Goal: Information Seeking & Learning: Learn about a topic

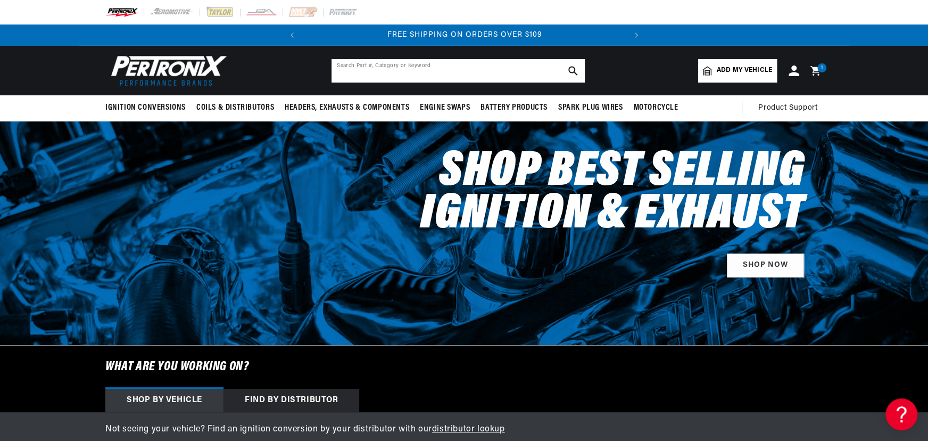
click at [394, 61] on input "text" at bounding box center [457, 70] width 253 height 23
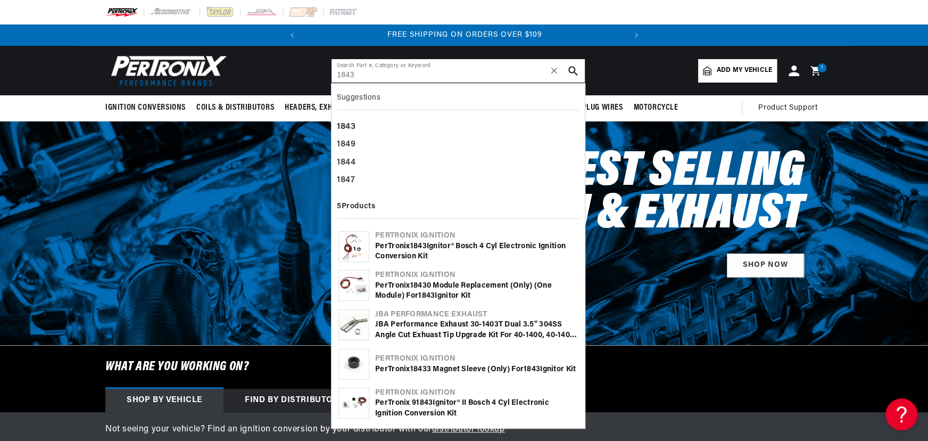
type input "1843"
click at [420, 248] on b "1843" at bounding box center [418, 246] width 16 height 8
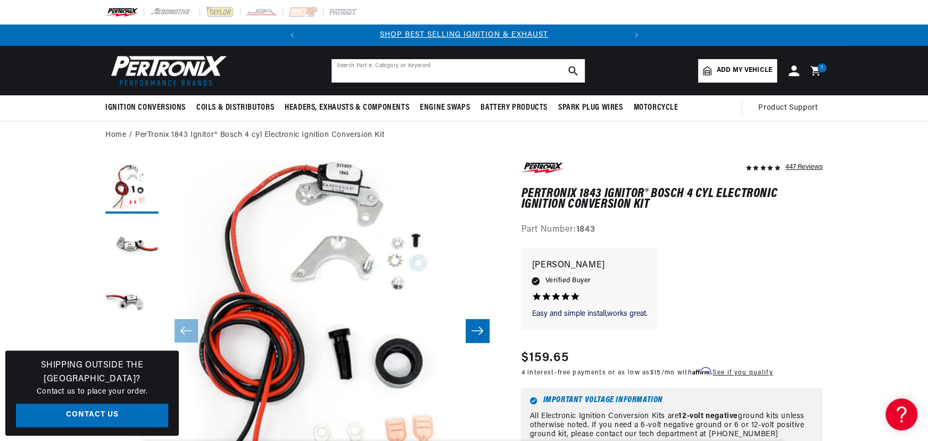
click at [381, 69] on input "text" at bounding box center [457, 70] width 253 height 23
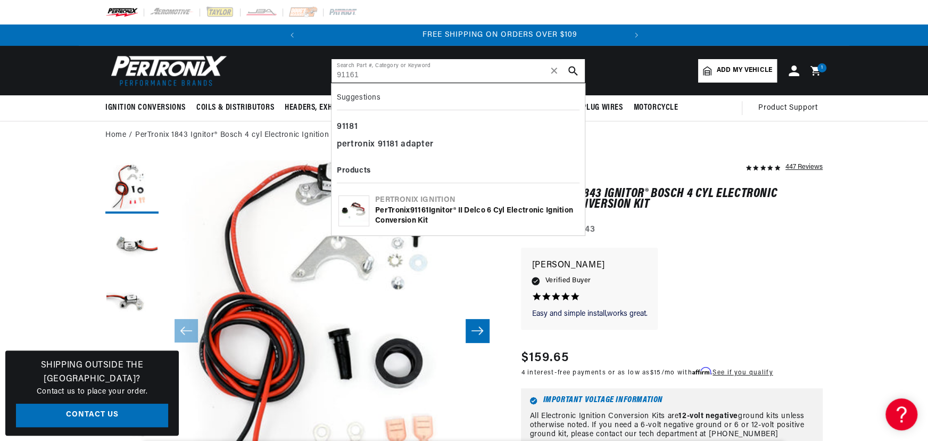
scroll to position [0, 322]
type input "91161"
click at [392, 207] on div "PerTronix 91161 Ignitor® II Delco 6 cyl Electronic Ignition Conversion Kit" at bounding box center [476, 215] width 203 height 21
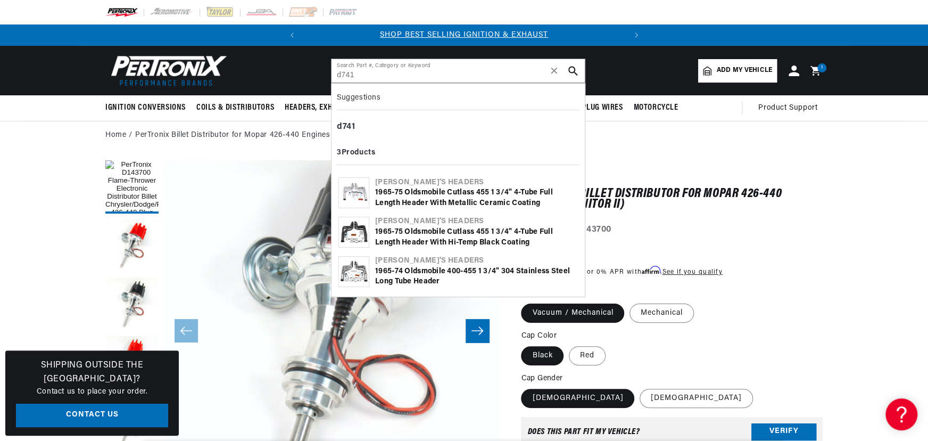
type input "d741"
click at [410, 190] on div "1965-75 Oldsmobile Cutlass 455 1 3/4" 4-Tube Full Length Header with Metallic C…" at bounding box center [476, 197] width 203 height 21
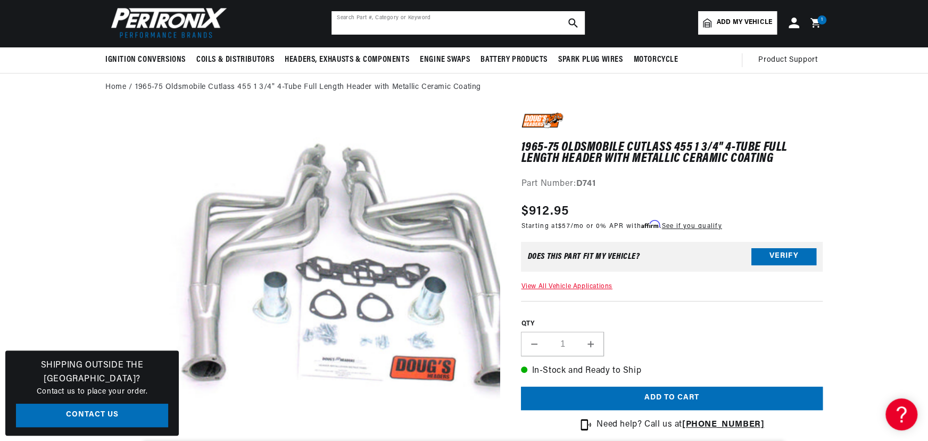
click at [380, 19] on input "text" at bounding box center [457, 22] width 253 height 23
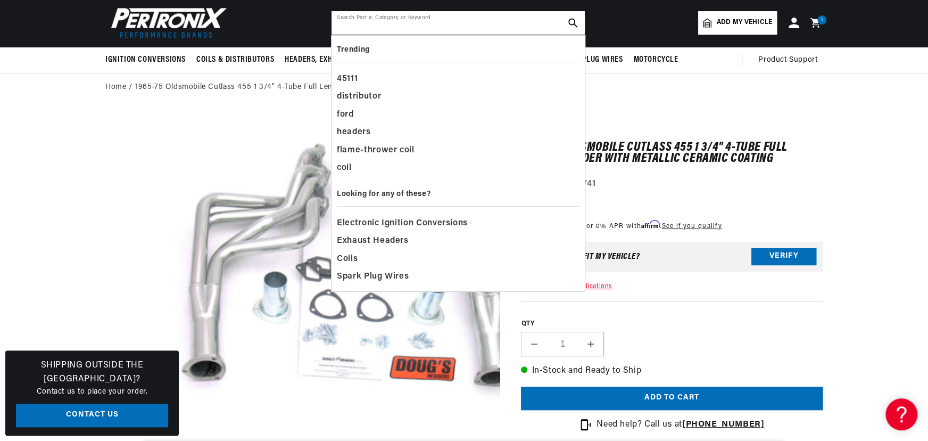
scroll to position [0, 322]
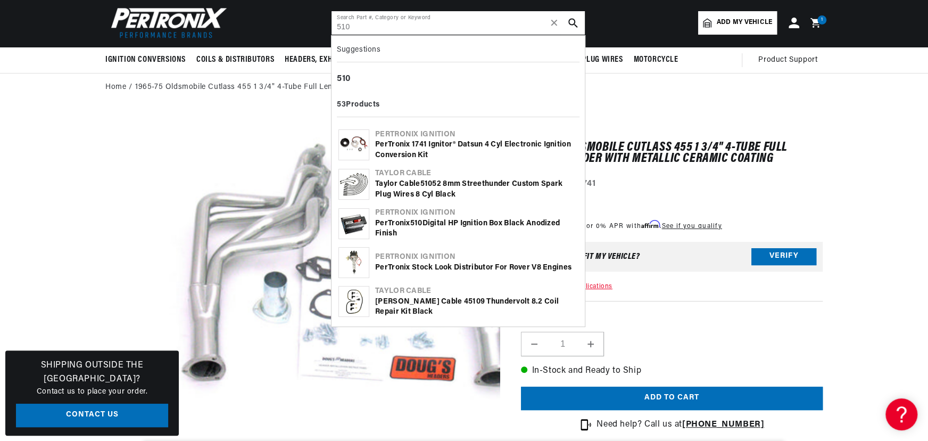
type input "510"
click at [398, 221] on div "PerTronix 510 Digital HP Ignition Box Black Anodized Finish" at bounding box center [476, 228] width 203 height 21
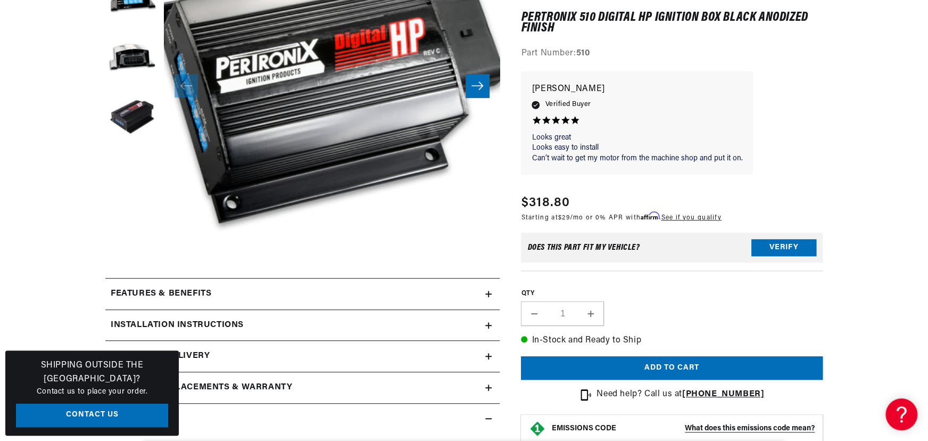
scroll to position [387, 0]
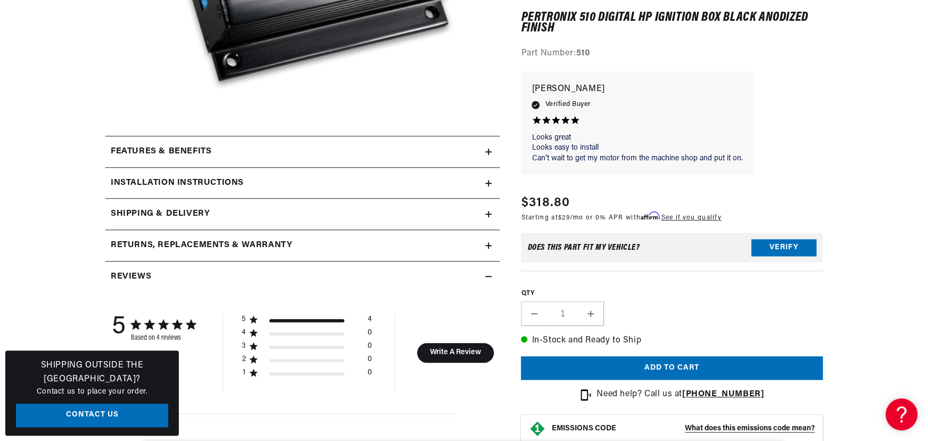
click at [261, 180] on div "Installation instructions" at bounding box center [295, 183] width 380 height 14
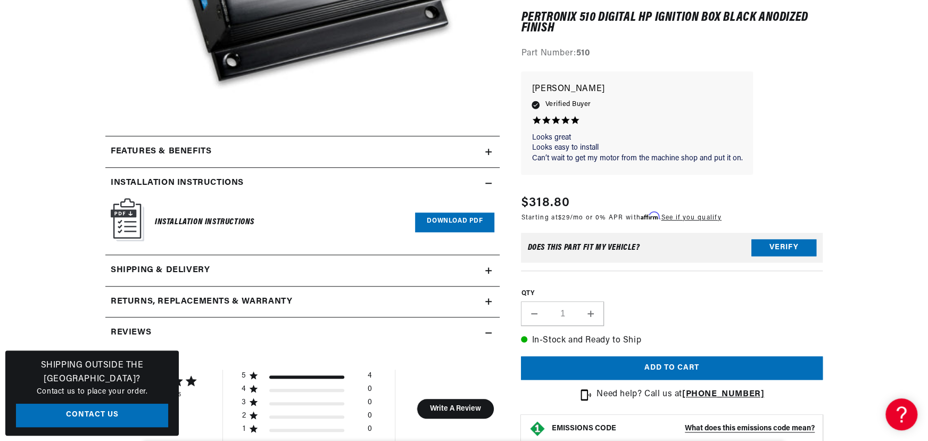
click at [449, 217] on link "Download PDF" at bounding box center [454, 222] width 79 height 20
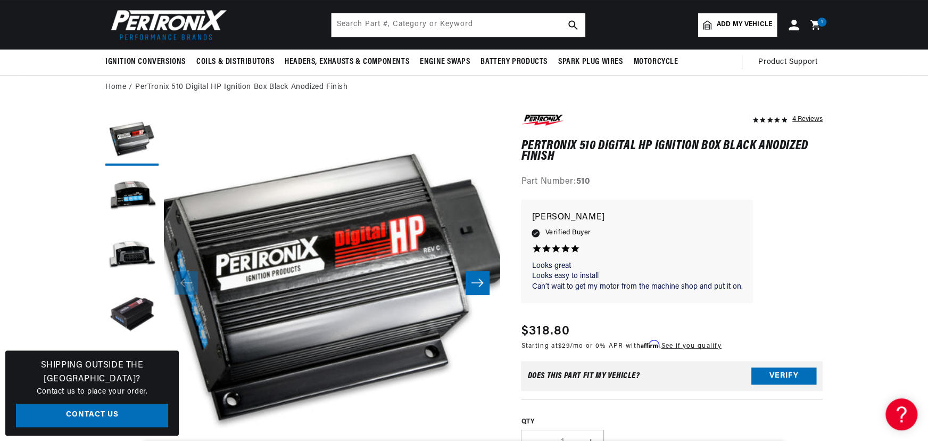
scroll to position [0, 0]
click at [401, 23] on input "text" at bounding box center [457, 24] width 253 height 23
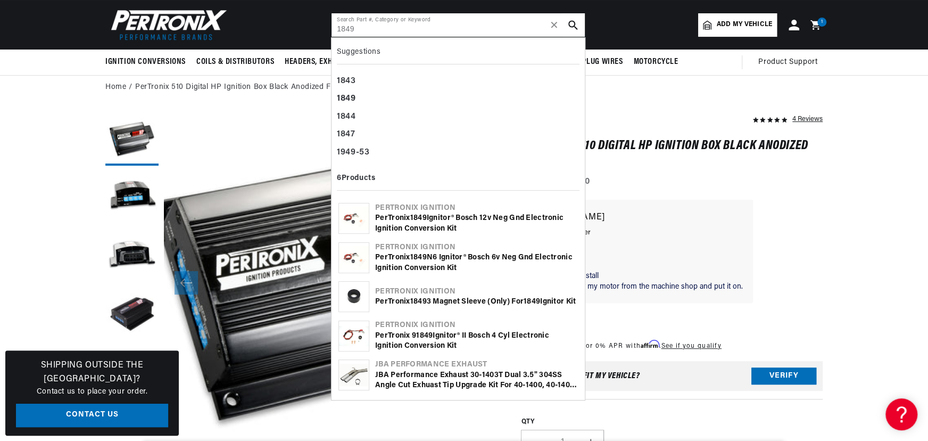
type input "1849"
click at [430, 223] on div "PerTronix 1849 Ignitor® Bosch 12v Neg Gnd Electronic Ignition Conversion Kit" at bounding box center [476, 223] width 203 height 21
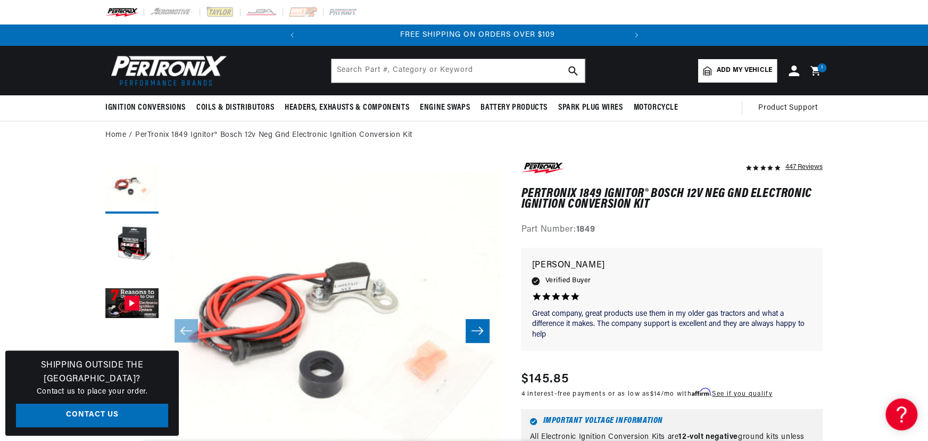
scroll to position [0, 322]
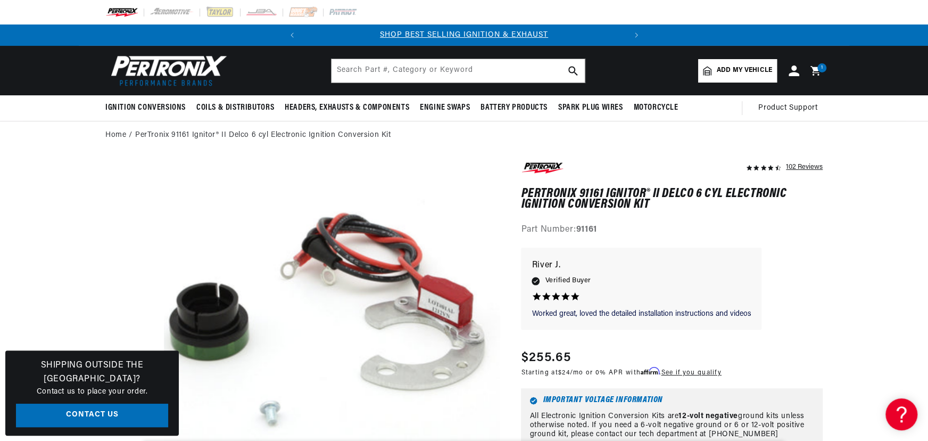
scroll to position [0, 322]
